Goal: Transaction & Acquisition: Purchase product/service

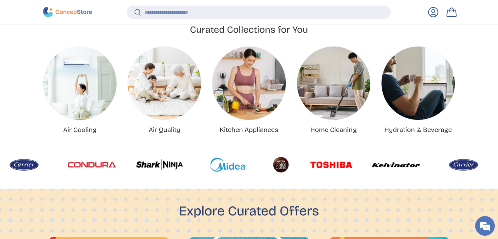
click at [233, 112] on img "Kitchen Appliances" at bounding box center [248, 82] width 73 height 73
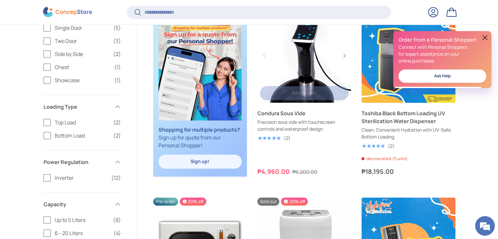
scroll to position [438, 0]
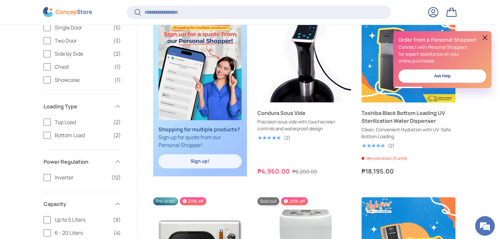
click at [486, 41] on button at bounding box center [485, 38] width 8 height 8
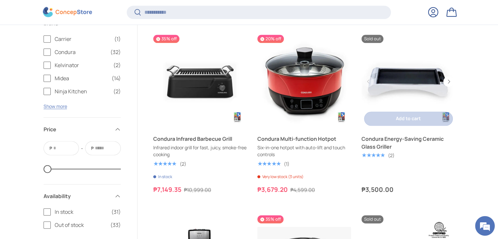
scroll to position [783, 0]
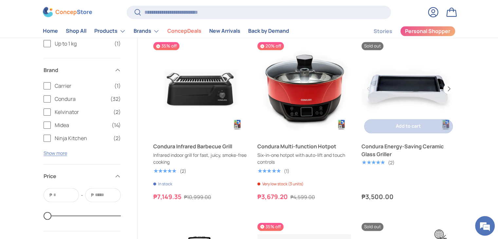
click at [451, 87] on button "Next" at bounding box center [448, 88] width 10 height 10
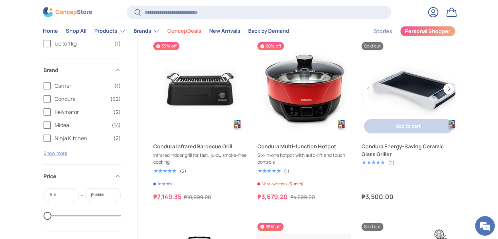
scroll to position [0, 94]
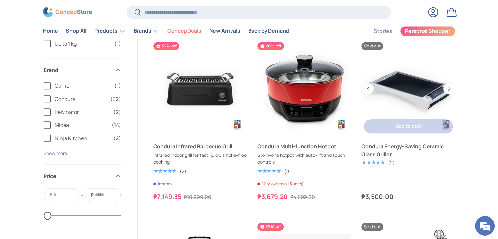
click at [451, 87] on button "Next" at bounding box center [448, 88] width 10 height 10
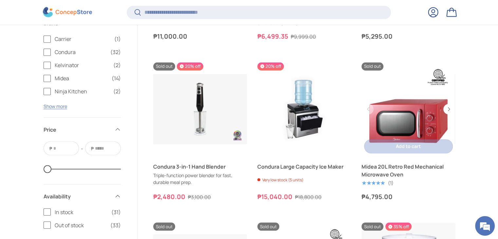
scroll to position [0, 0]
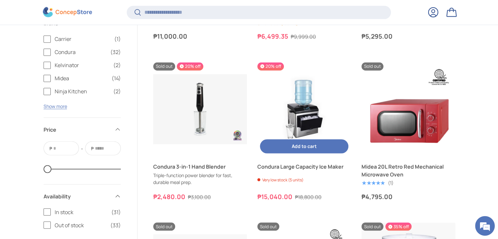
click at [309, 116] on img "Condura Large Capacity Ice Maker" at bounding box center [304, 109] width 94 height 94
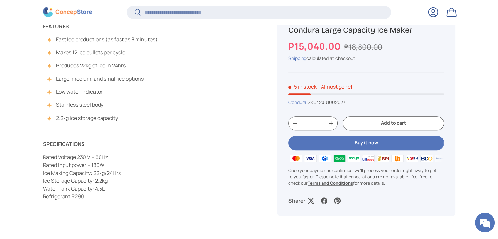
scroll to position [496, 0]
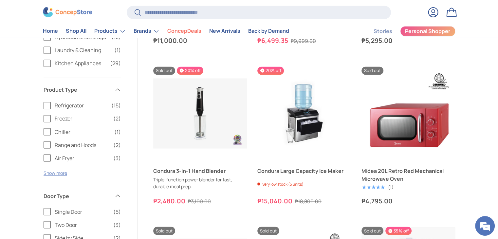
scroll to position [1111, 0]
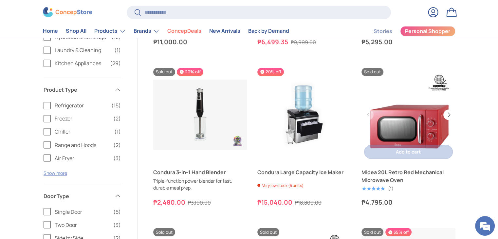
click at [445, 112] on button "Next" at bounding box center [448, 114] width 10 height 10
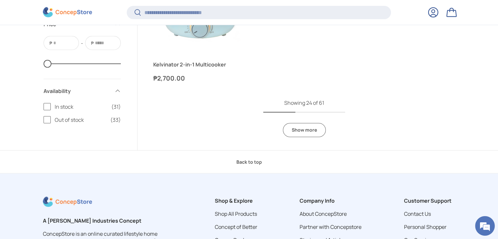
scroll to position [0, 0]
click at [316, 130] on link "Show more" at bounding box center [304, 130] width 43 height 14
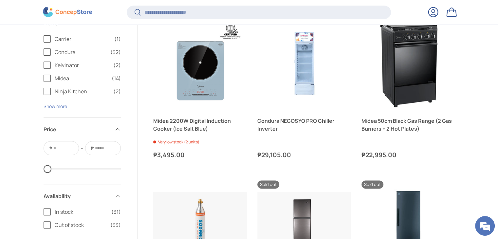
scroll to position [2676, 0]
